Goal: Information Seeking & Learning: Check status

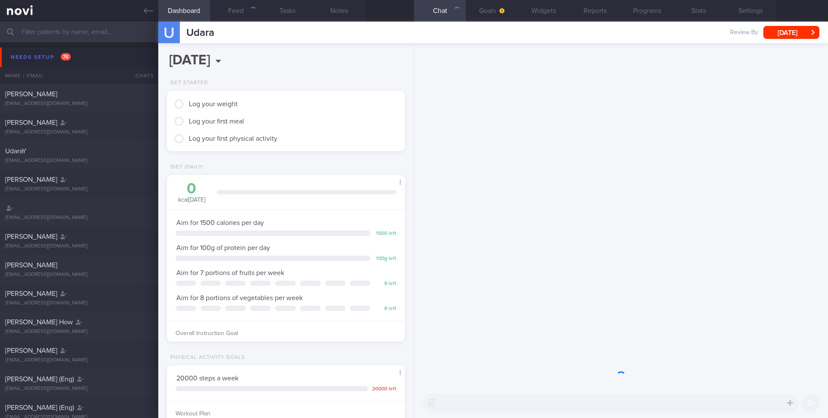
scroll to position [113, 227]
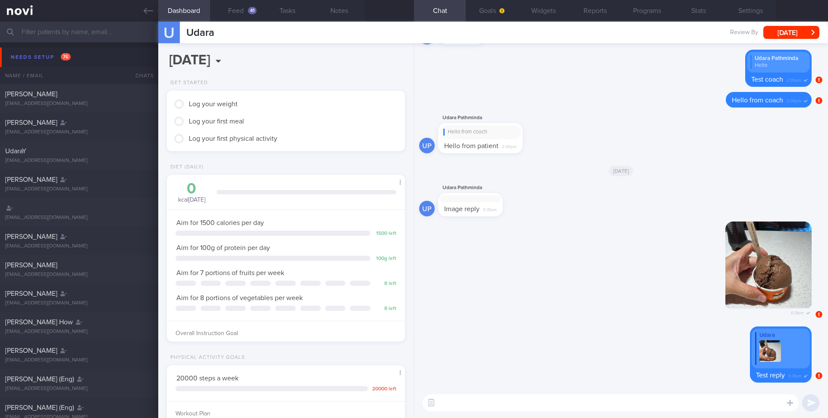
click at [523, 400] on textarea at bounding box center [611, 402] width 376 height 17
type textarea "Testing"
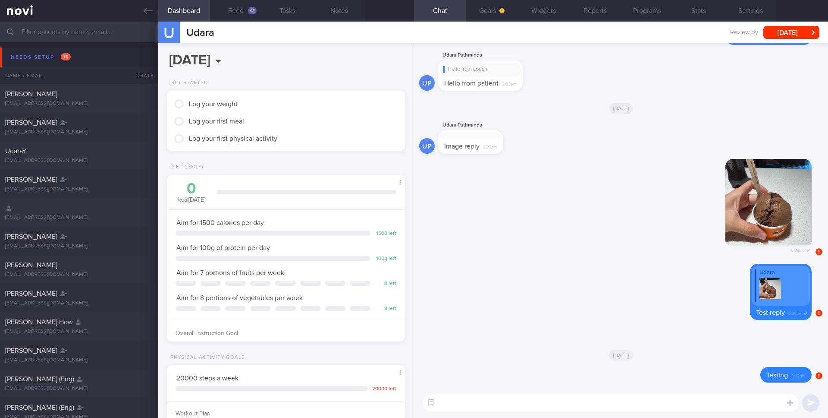
click at [117, 31] on input "text" at bounding box center [414, 32] width 828 height 21
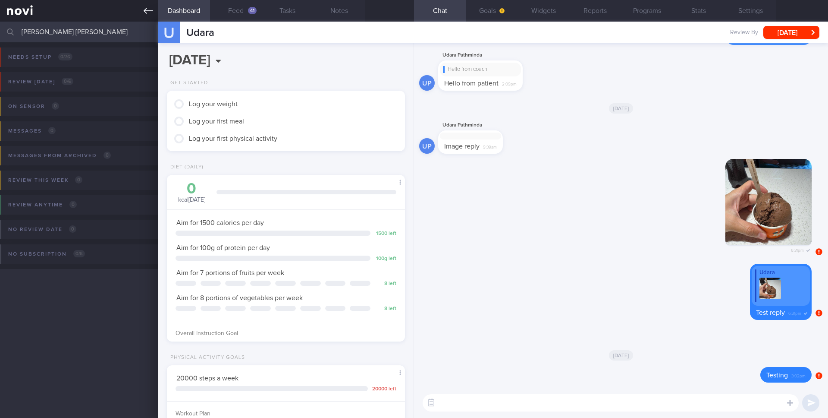
type input "[PERSON_NAME] [PERSON_NAME]"
click at [147, 17] on link at bounding box center [79, 11] width 158 height 22
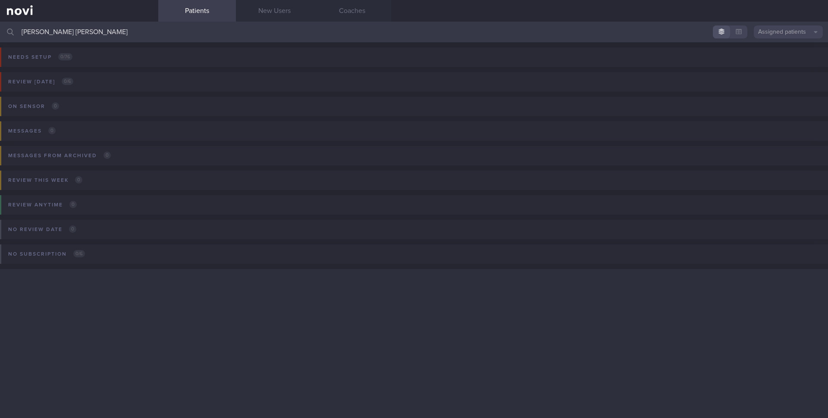
click at [775, 30] on button "Assigned patients" at bounding box center [788, 31] width 69 height 13
click at [768, 54] on button "All active patients" at bounding box center [788, 59] width 69 height 13
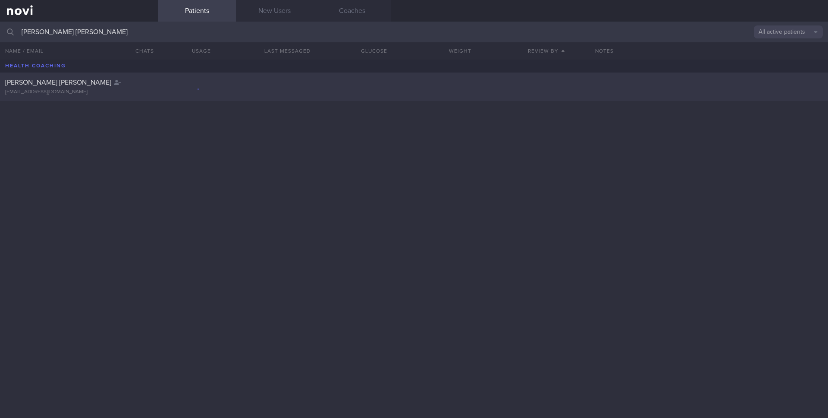
click at [105, 90] on div "[EMAIL_ADDRESS][DOMAIN_NAME]" at bounding box center [79, 92] width 148 height 6
select select "7"
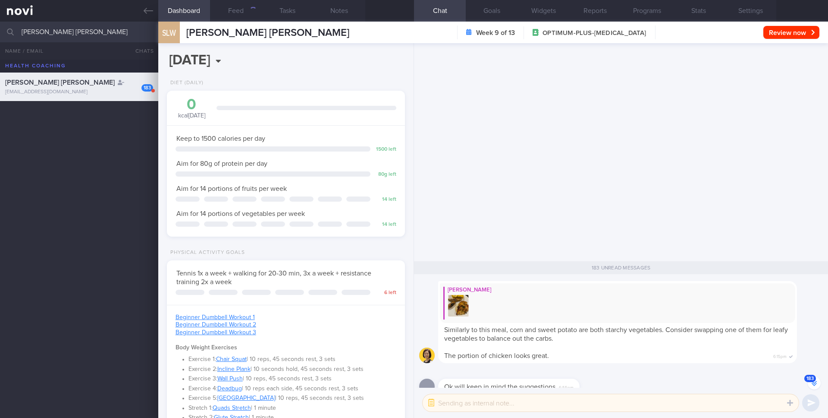
scroll to position [124, 223]
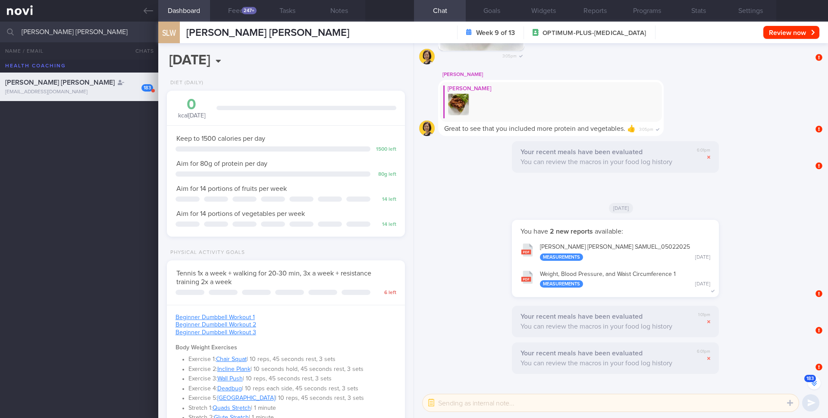
click at [811, 379] on button "183" at bounding box center [814, 382] width 13 height 13
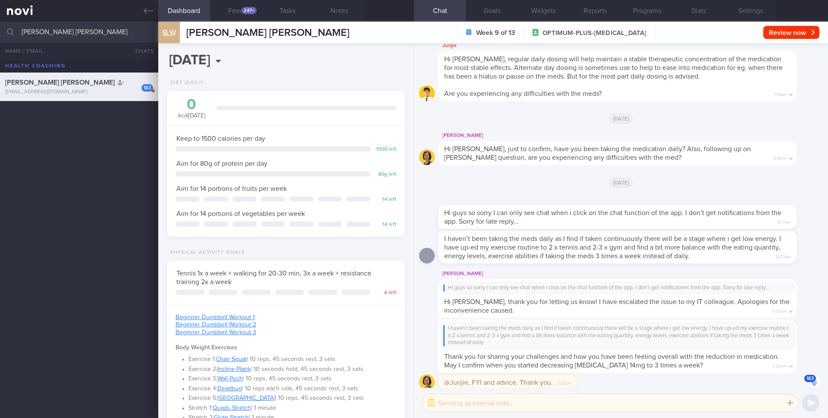
scroll to position [0, 0]
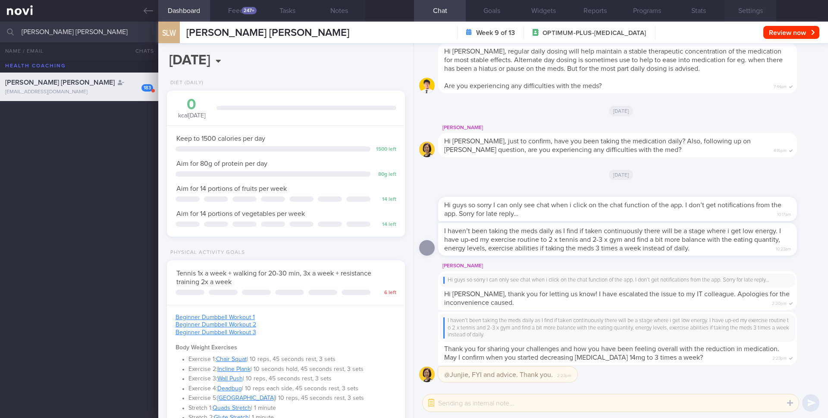
click at [746, 13] on button "Settings" at bounding box center [751, 11] width 52 height 22
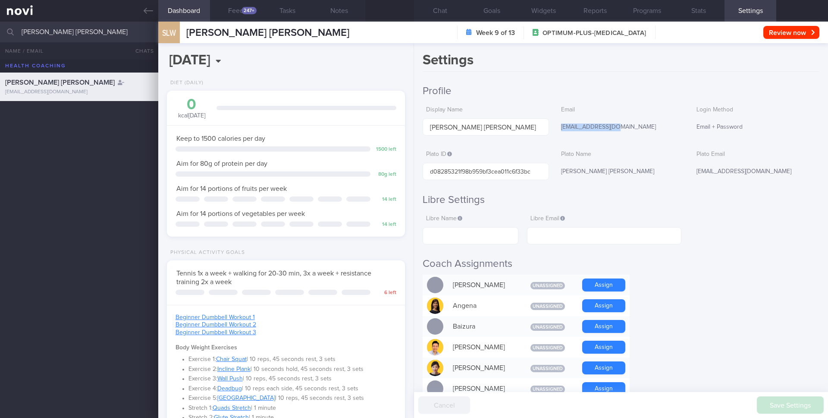
drag, startPoint x: 560, startPoint y: 127, endPoint x: 627, endPoint y: 128, distance: 66.9
click at [627, 128] on div "[EMAIL_ADDRESS][DOMAIN_NAME]" at bounding box center [621, 127] width 126 height 18
copy div "[EMAIL_ADDRESS][DOMAIN_NAME]"
click at [441, 16] on button "Chat" at bounding box center [440, 11] width 52 height 22
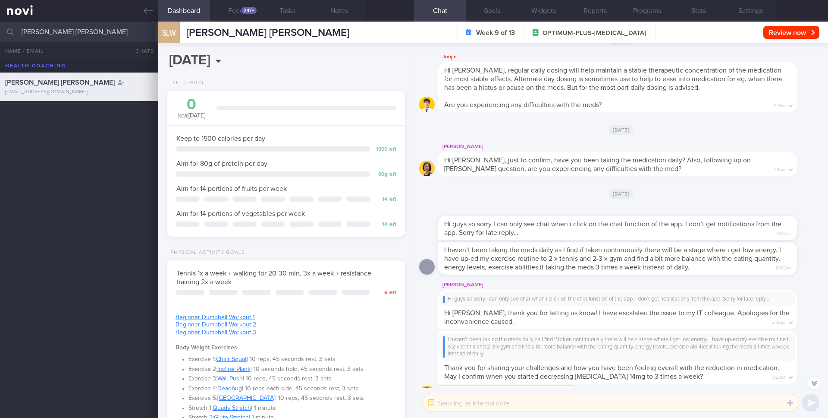
scroll to position [0, 0]
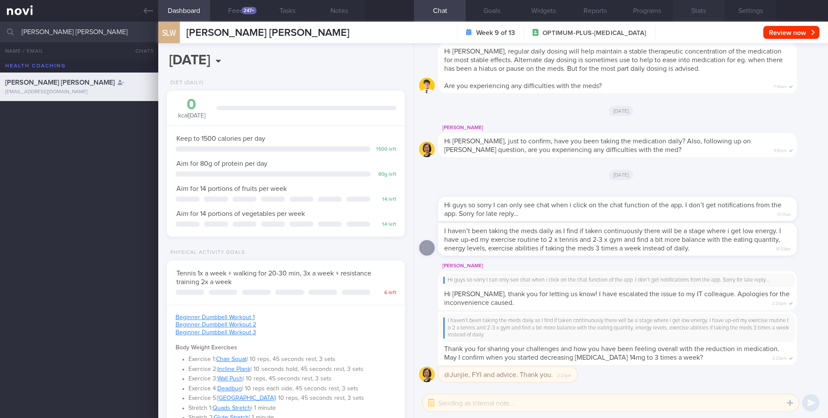
click at [712, 15] on button "Stats" at bounding box center [699, 11] width 52 height 22
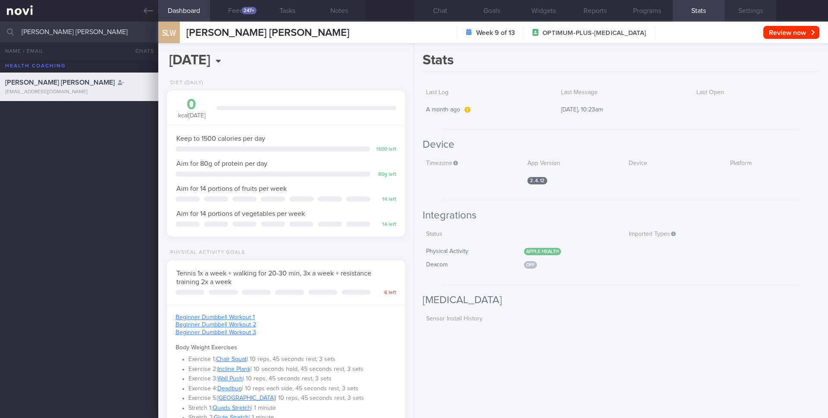
click at [747, 13] on button "Settings" at bounding box center [751, 11] width 52 height 22
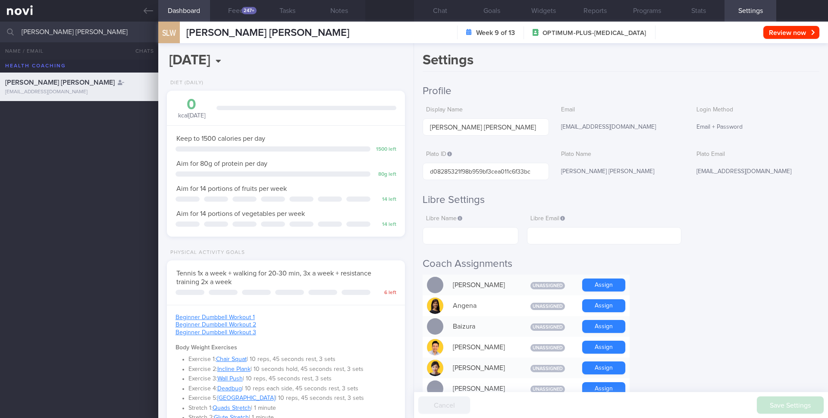
click at [90, 32] on input "[PERSON_NAME] [PERSON_NAME]" at bounding box center [414, 32] width 828 height 21
type input "[PERSON_NAME]"
click at [77, 127] on div "[PERSON_NAME] [EMAIL_ADDRESS][DOMAIN_NAME]" at bounding box center [414, 115] width 828 height 28
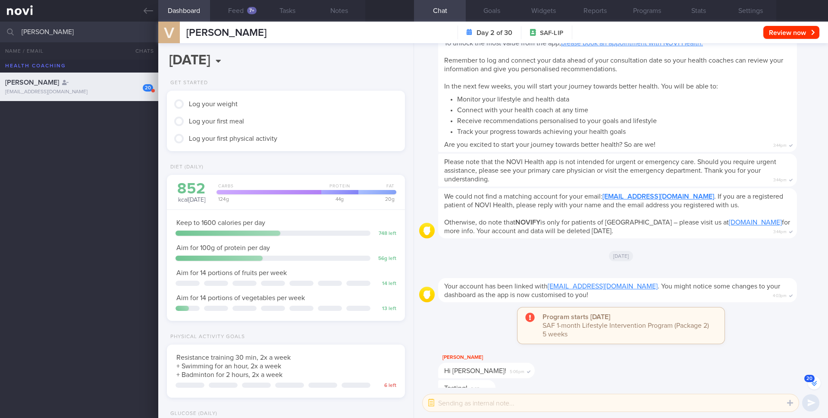
scroll to position [-1174, 0]
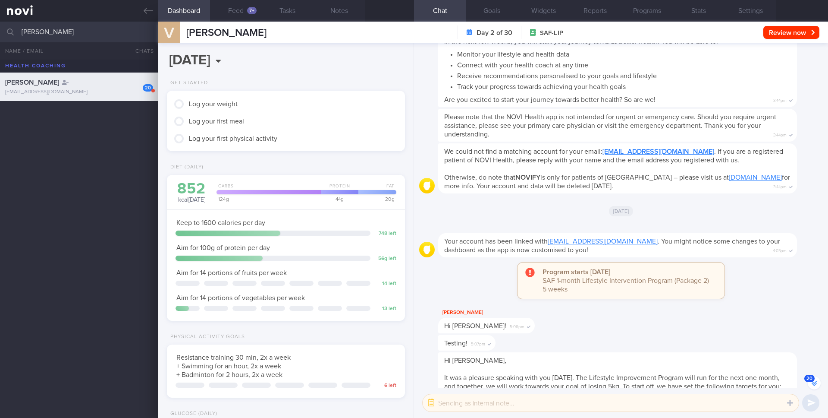
click at [814, 382] on button "20" at bounding box center [814, 382] width 13 height 13
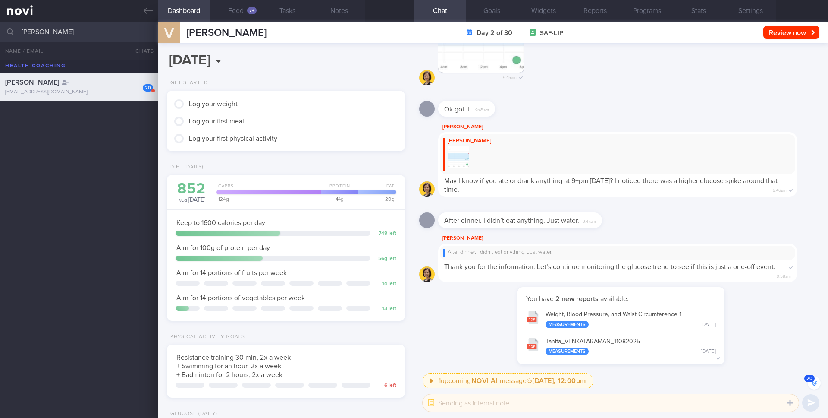
scroll to position [0, 0]
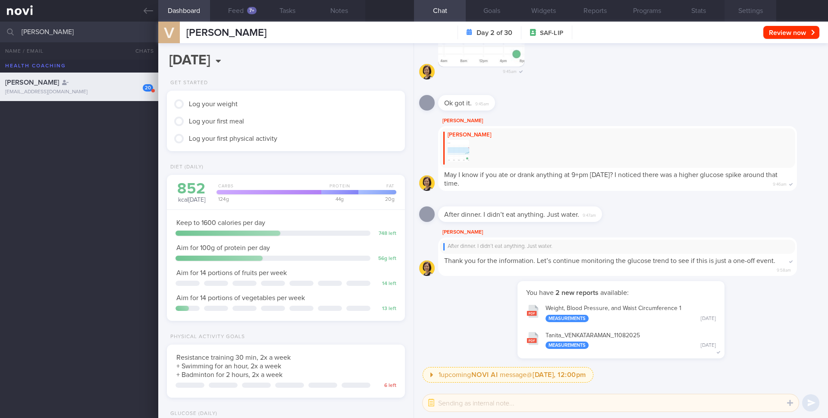
click at [740, 11] on button "Settings" at bounding box center [751, 11] width 52 height 22
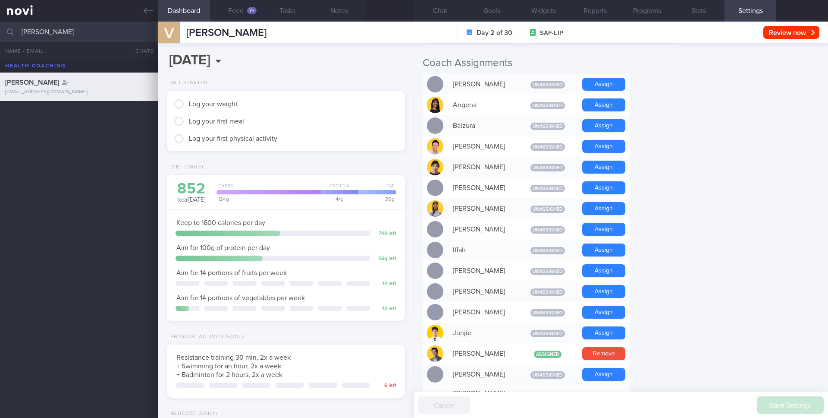
scroll to position [202, 0]
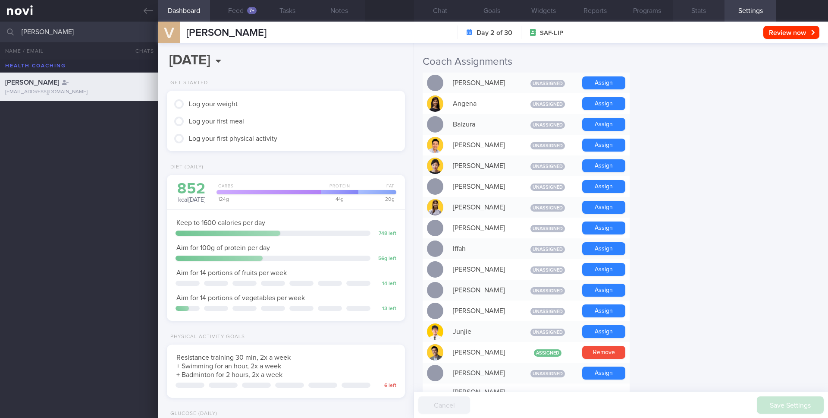
click at [692, 4] on button "Stats" at bounding box center [699, 11] width 52 height 22
